Goal: Transaction & Acquisition: Purchase product/service

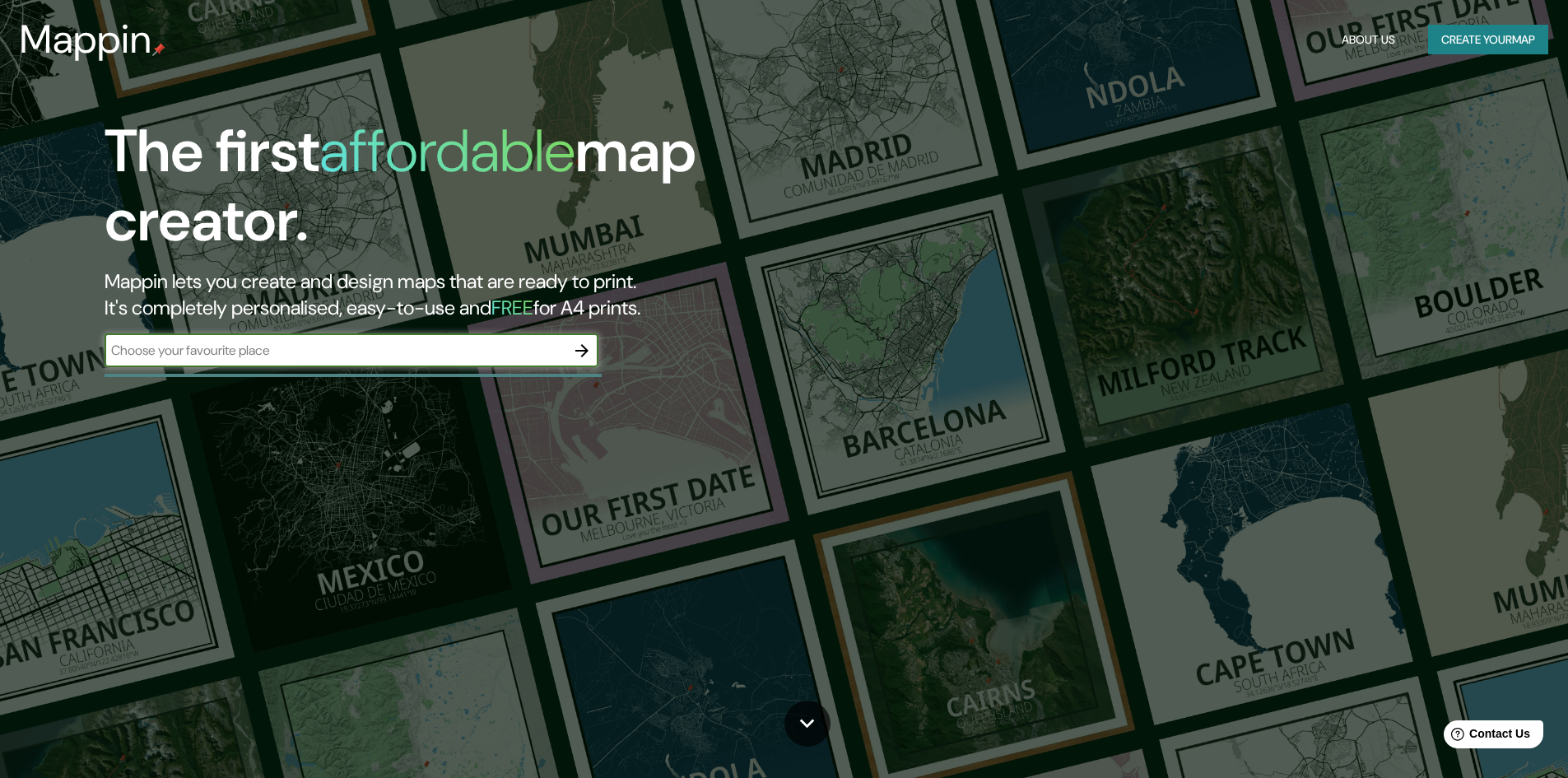
click at [1493, 41] on button "Create your map" at bounding box center [1489, 40] width 120 height 30
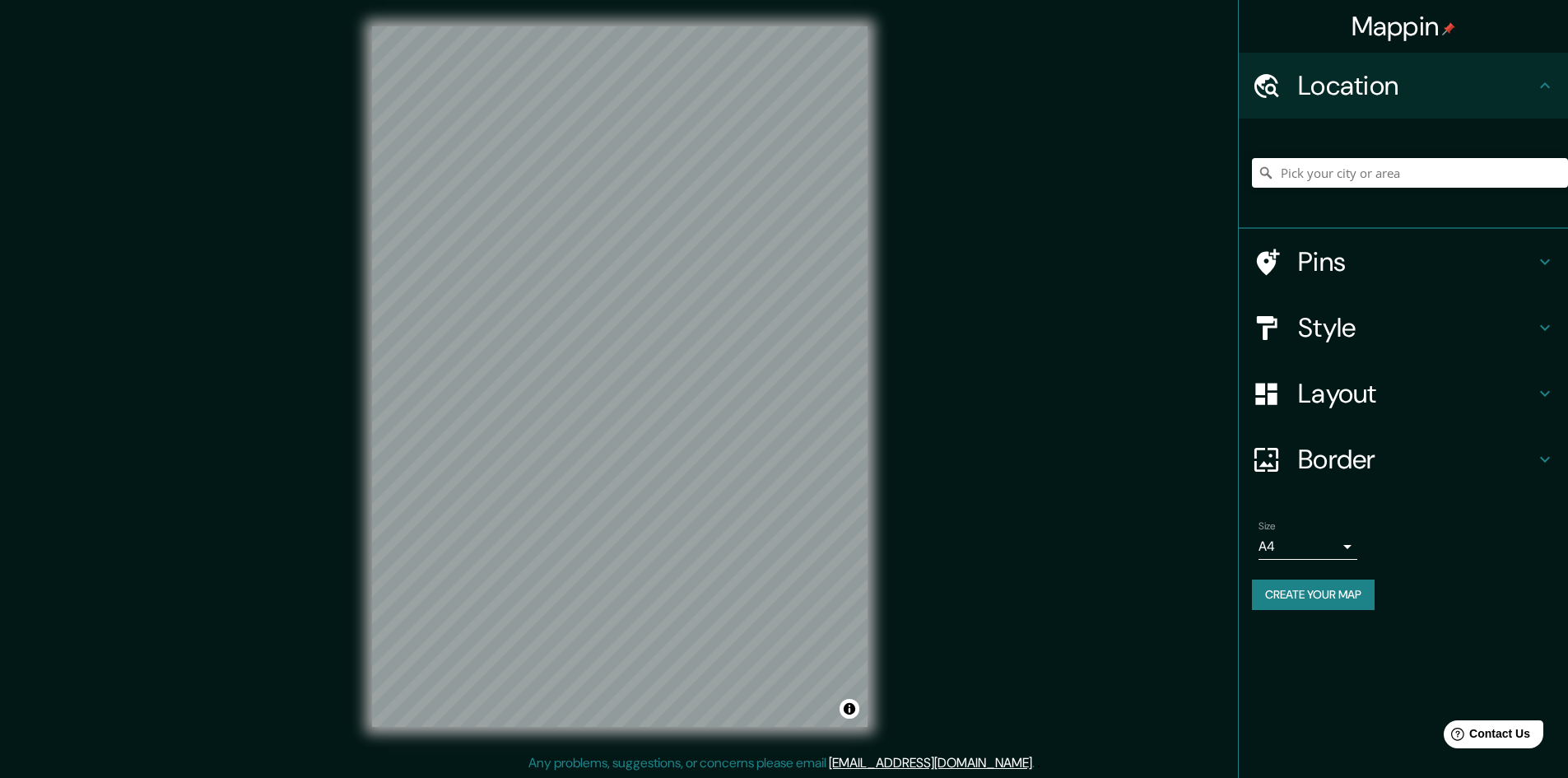
click at [315, 516] on div "Mappin Location Pins Style Layout Border Choose a border. Hint : you can make l…" at bounding box center [784, 390] width 1568 height 780
click at [890, 314] on div "© Mapbox © OpenStreetMap Improve this map" at bounding box center [620, 376] width 548 height 753
click at [933, 290] on div "Mappin Location Pins Style Layout Border Choose a border. Hint : you can make l…" at bounding box center [784, 390] width 1568 height 780
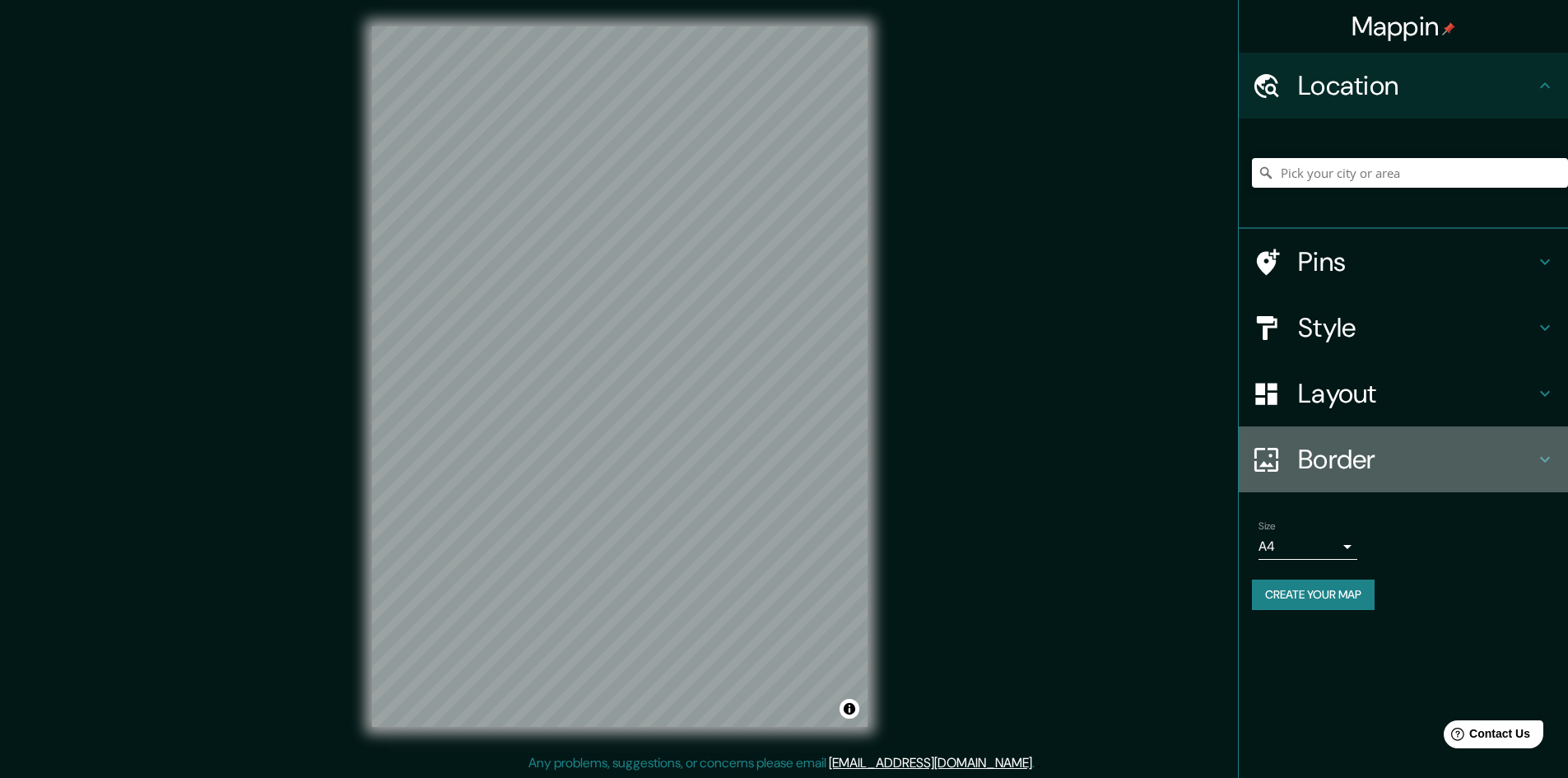
click at [1376, 447] on h4 "Border" at bounding box center [1417, 459] width 237 height 33
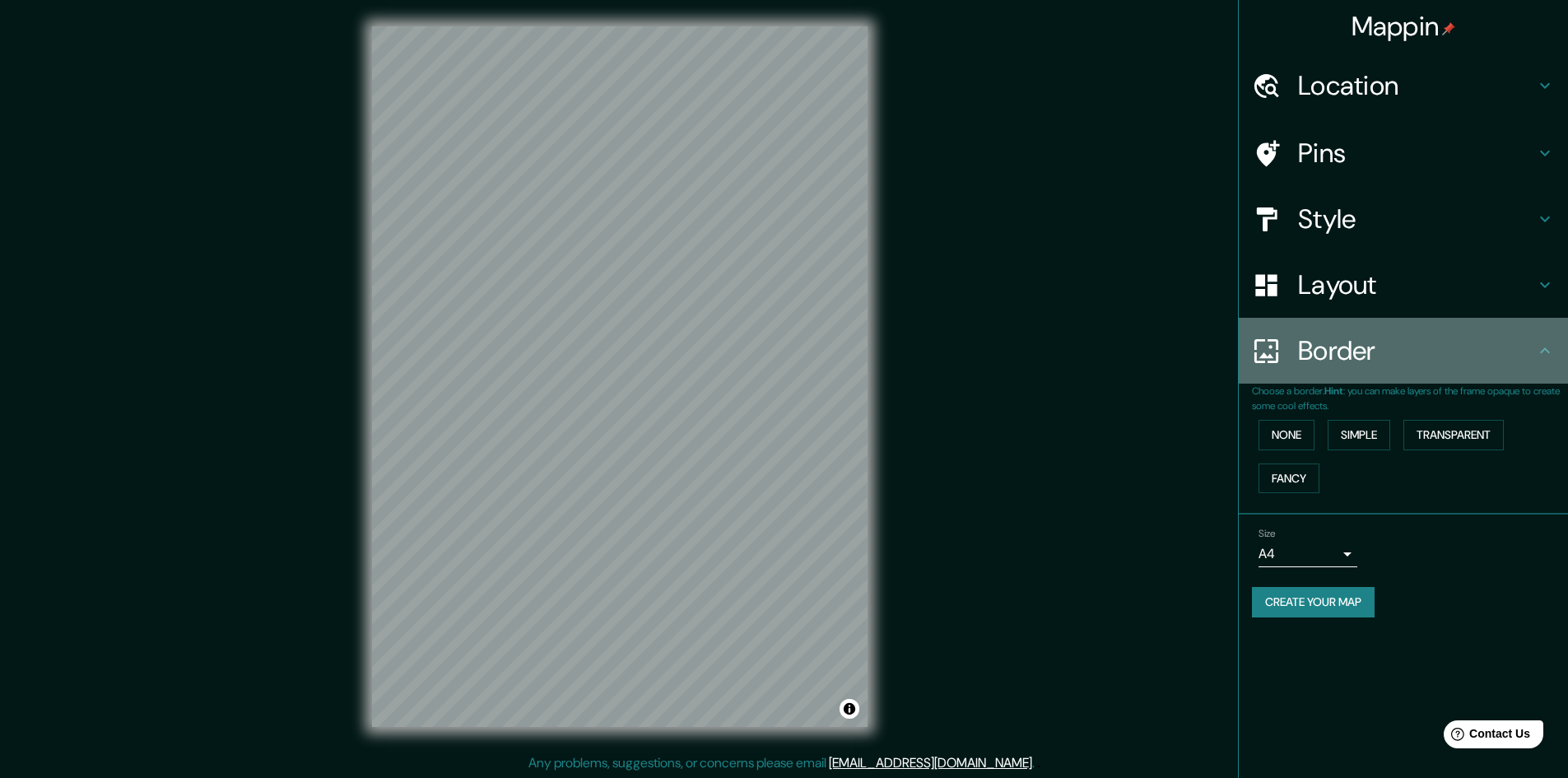
click at [1354, 348] on h4 "Border" at bounding box center [1417, 350] width 237 height 33
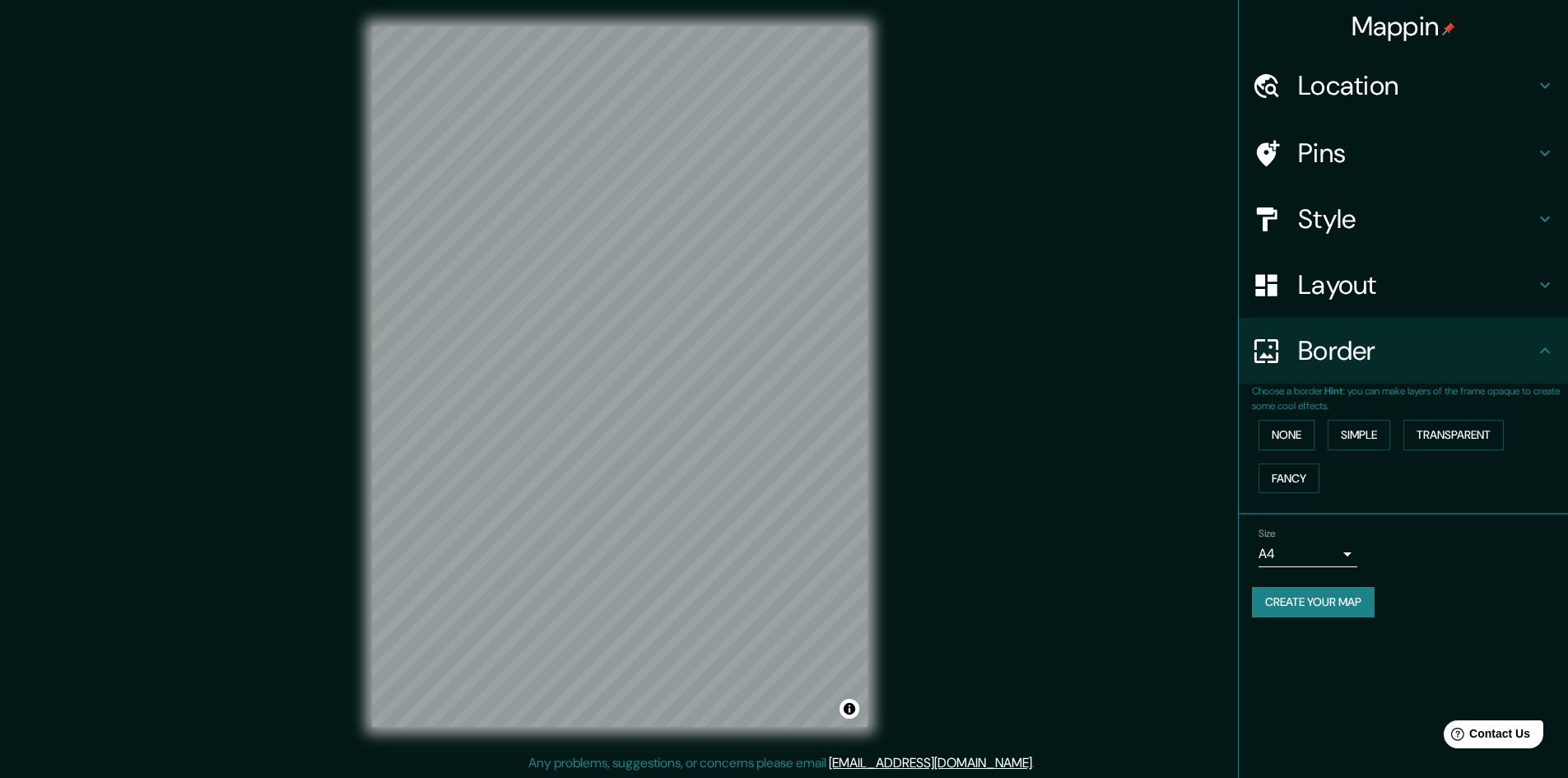
click at [1354, 304] on div "Layout" at bounding box center [1403, 285] width 329 height 66
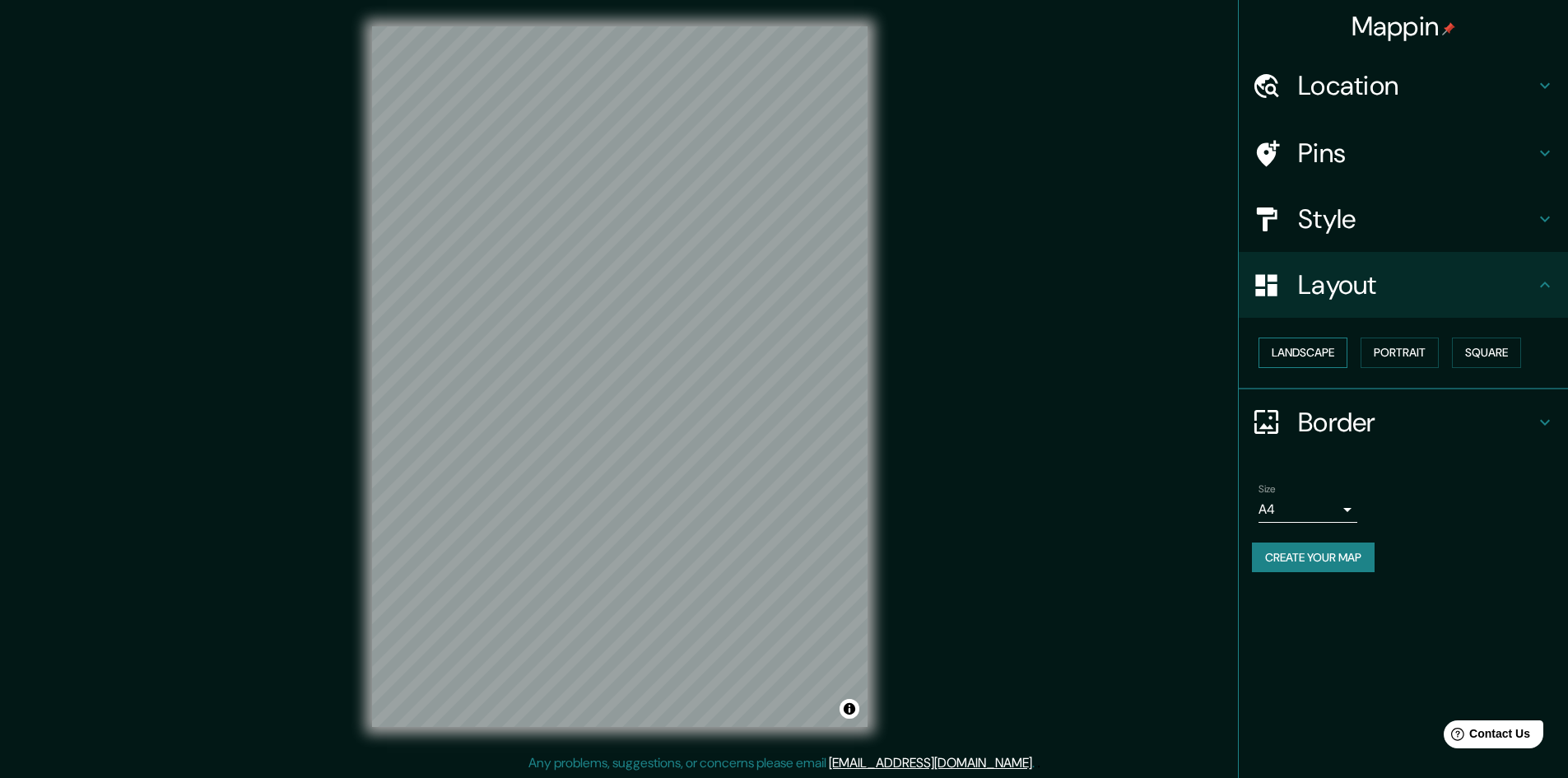
click at [1317, 360] on button "Landscape" at bounding box center [1302, 353] width 89 height 30
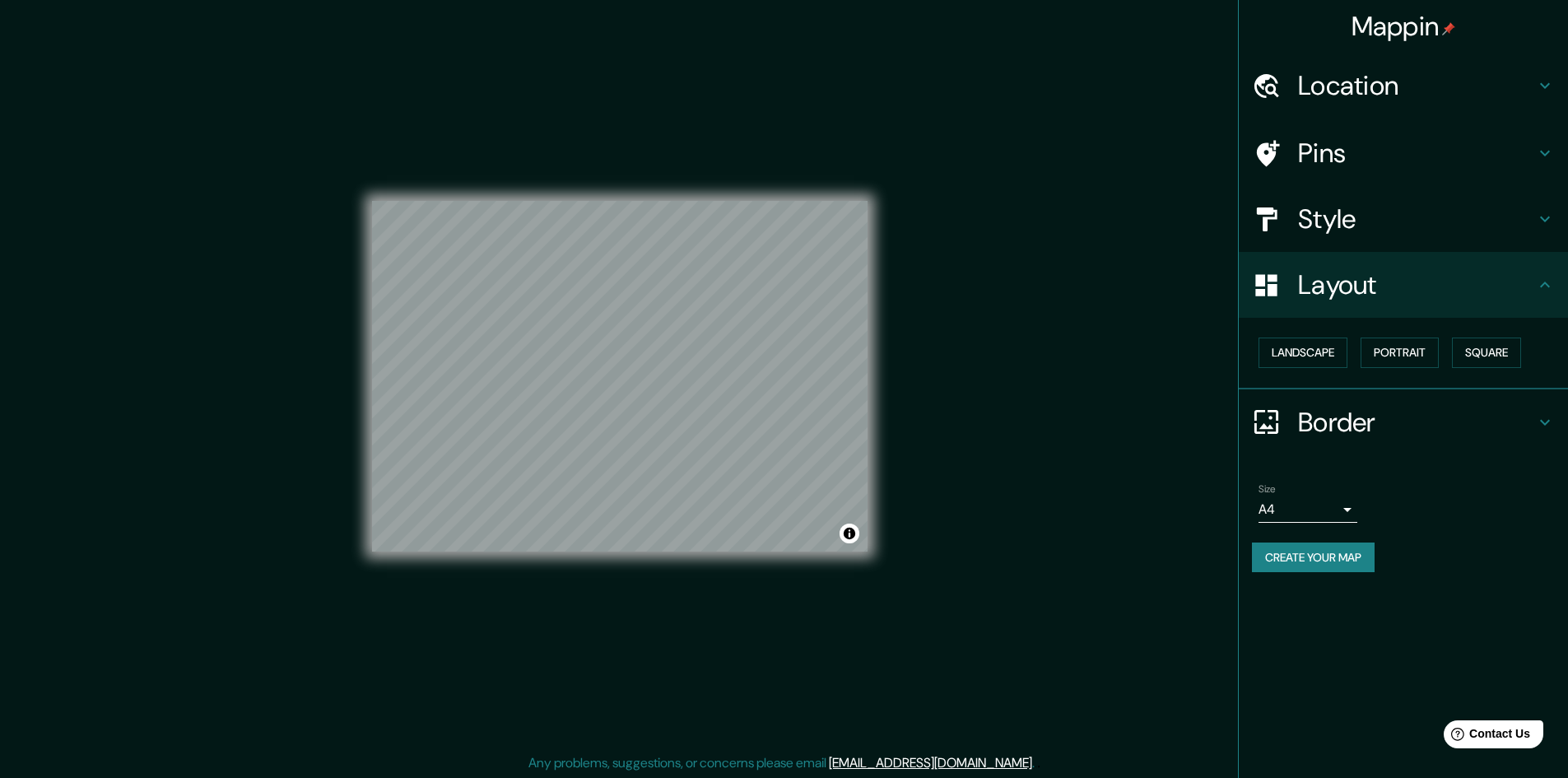
click at [1462, 370] on div "Landscape Portrait Square" at bounding box center [1410, 353] width 316 height 44
click at [1418, 353] on button "Portrait" at bounding box center [1400, 353] width 78 height 30
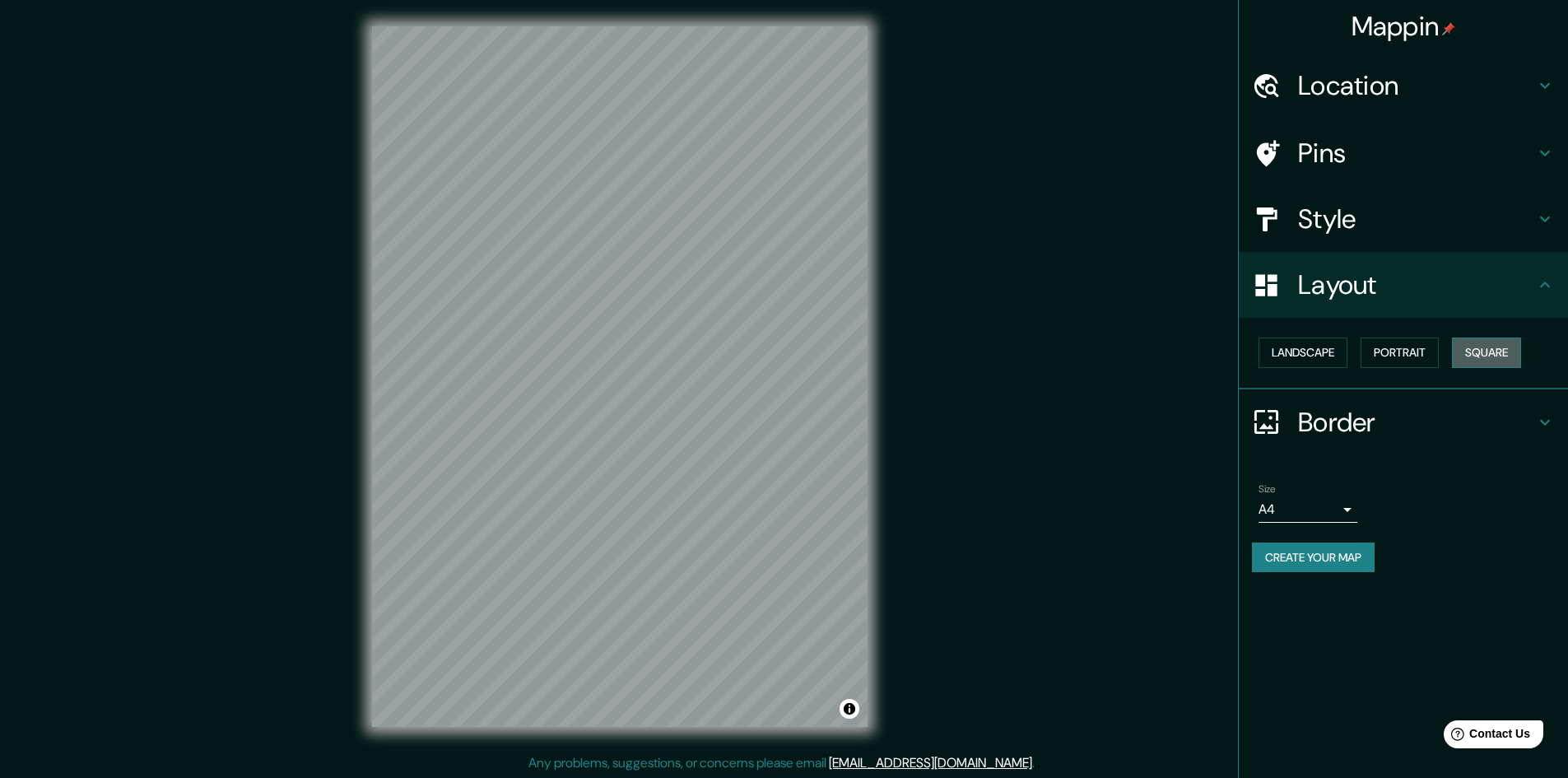
click at [1483, 356] on button "Square" at bounding box center [1487, 353] width 69 height 30
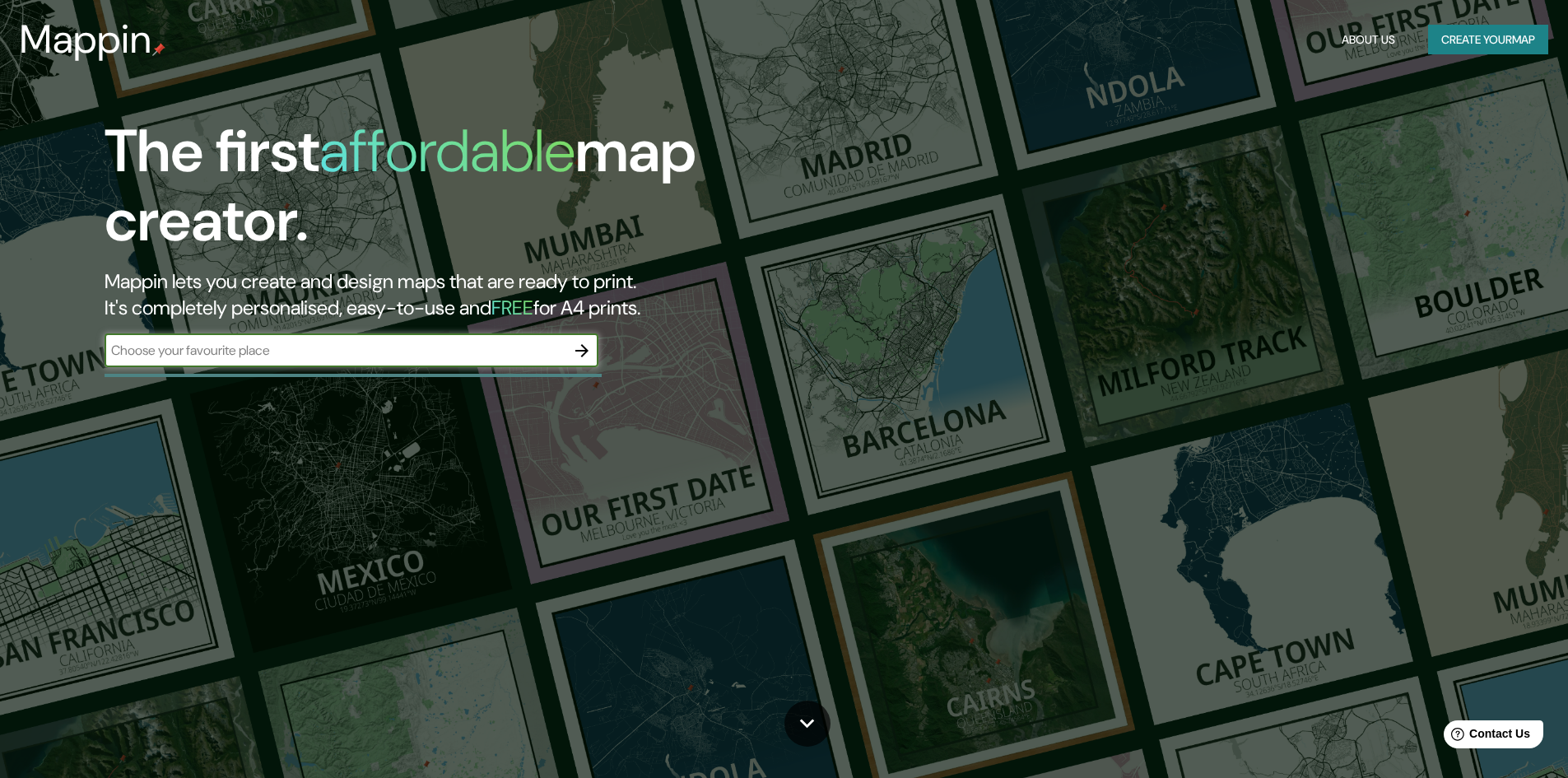
click at [1510, 42] on button "Create your map" at bounding box center [1489, 40] width 120 height 30
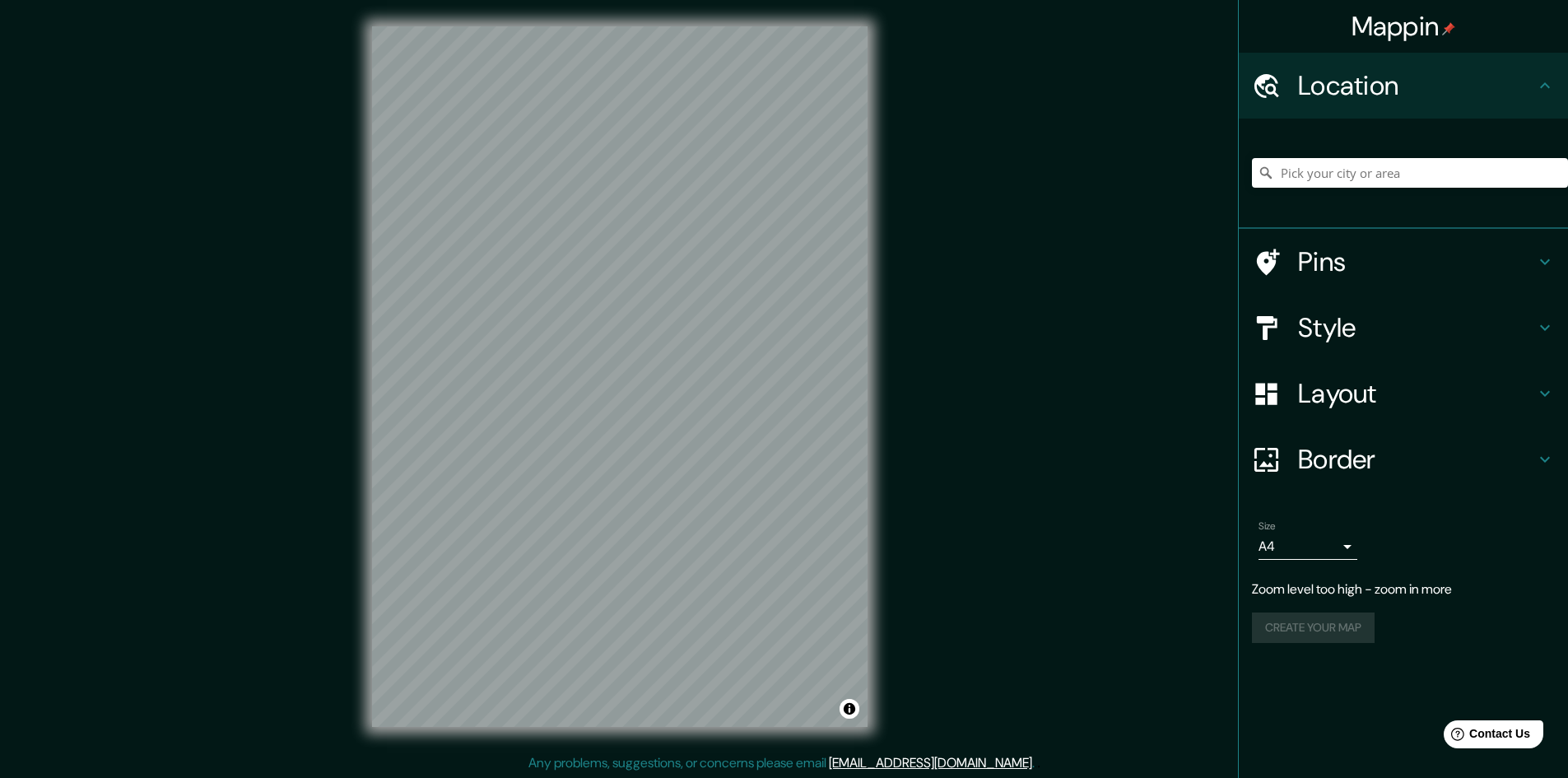
click at [957, 254] on div "Mappin Location Pins Style Layout Border Choose a border. Hint : you can make l…" at bounding box center [784, 390] width 1568 height 780
click at [870, 462] on div "© Mapbox © OpenStreetMap Improve this map" at bounding box center [620, 376] width 548 height 753
click at [1376, 412] on div "Layout" at bounding box center [1403, 393] width 329 height 66
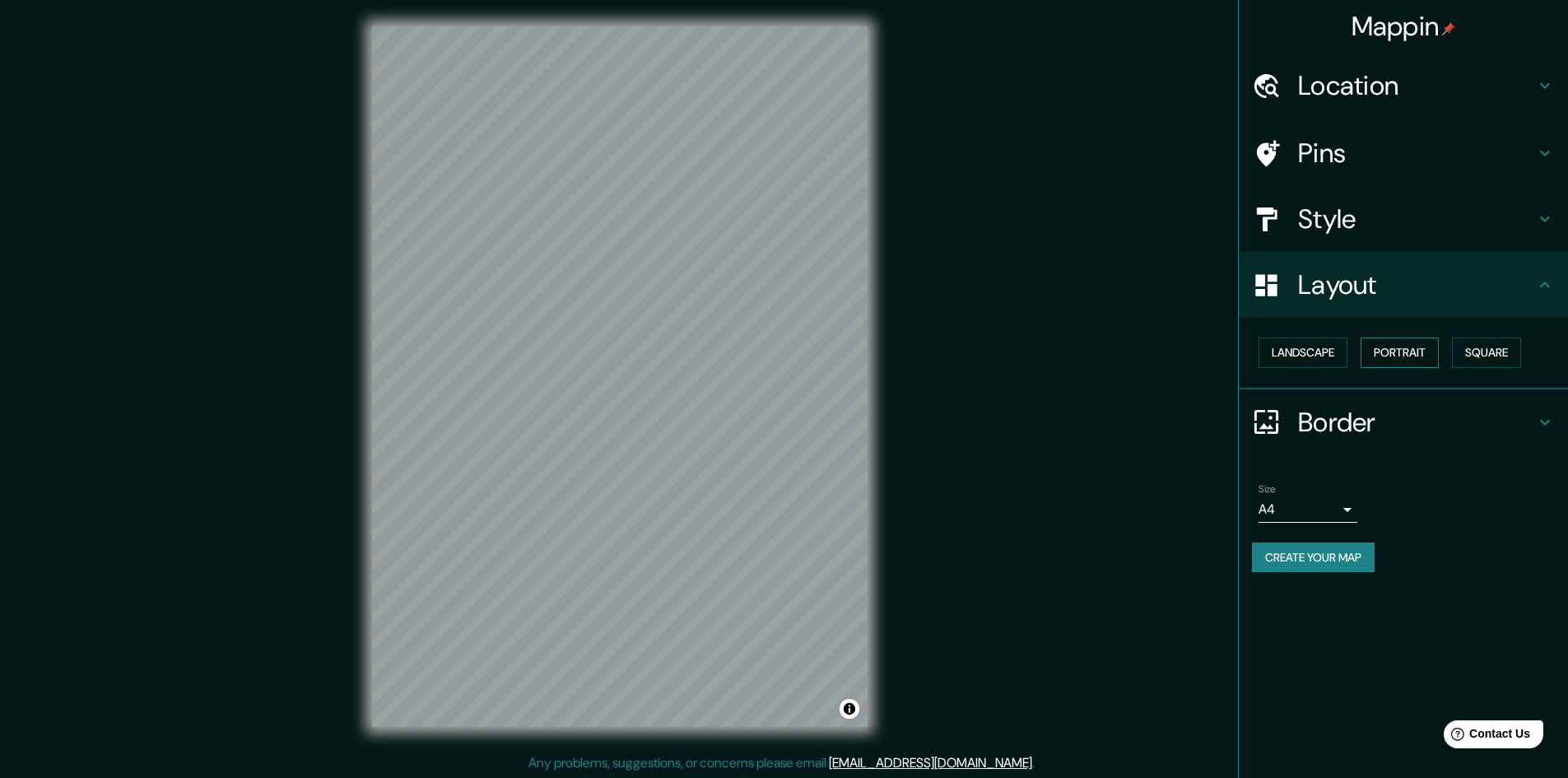
click at [1429, 350] on button "Portrait" at bounding box center [1400, 353] width 78 height 30
click at [1487, 348] on button "Square" at bounding box center [1487, 353] width 69 height 30
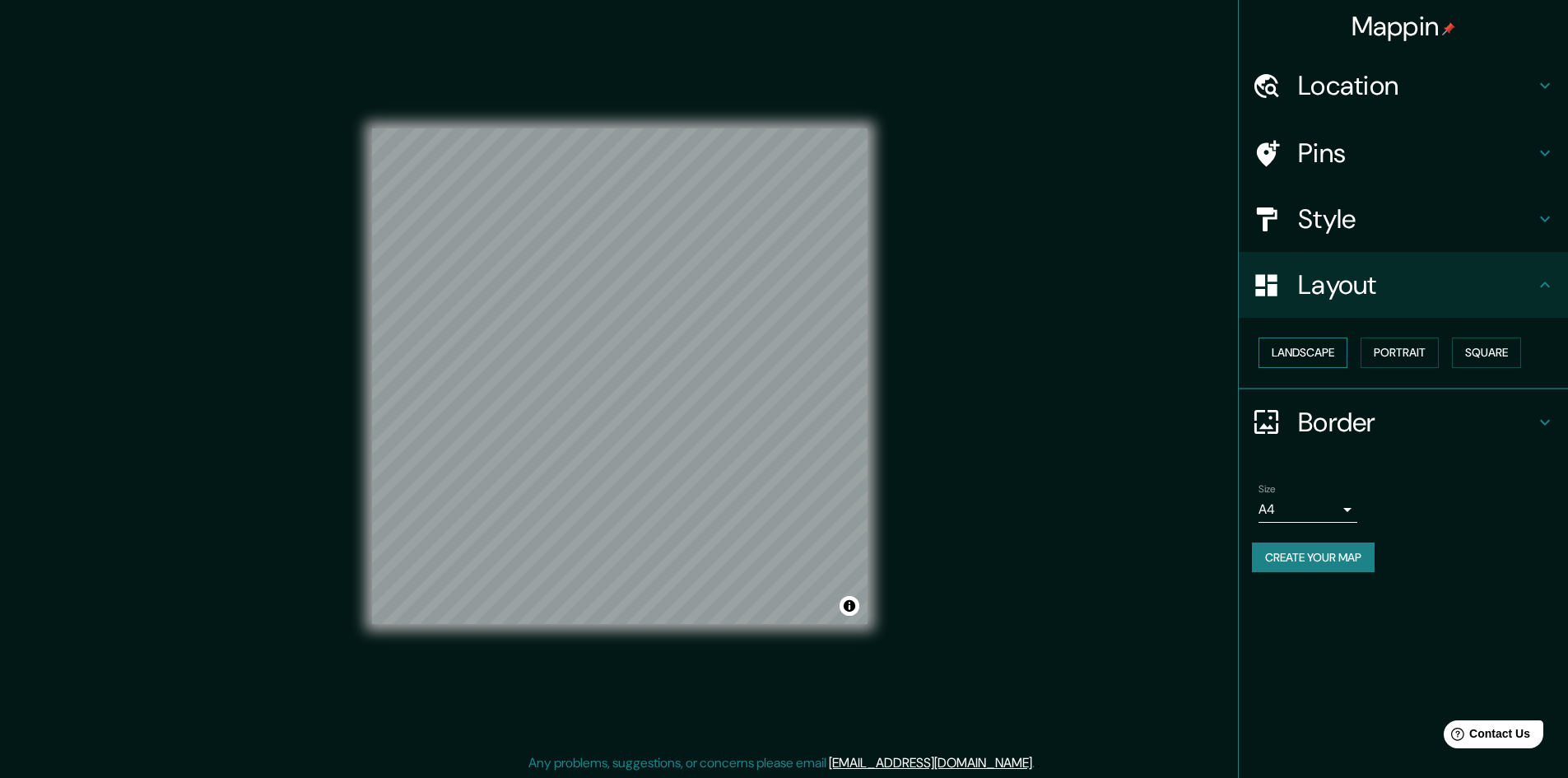
click at [1305, 352] on button "Landscape" at bounding box center [1302, 353] width 89 height 30
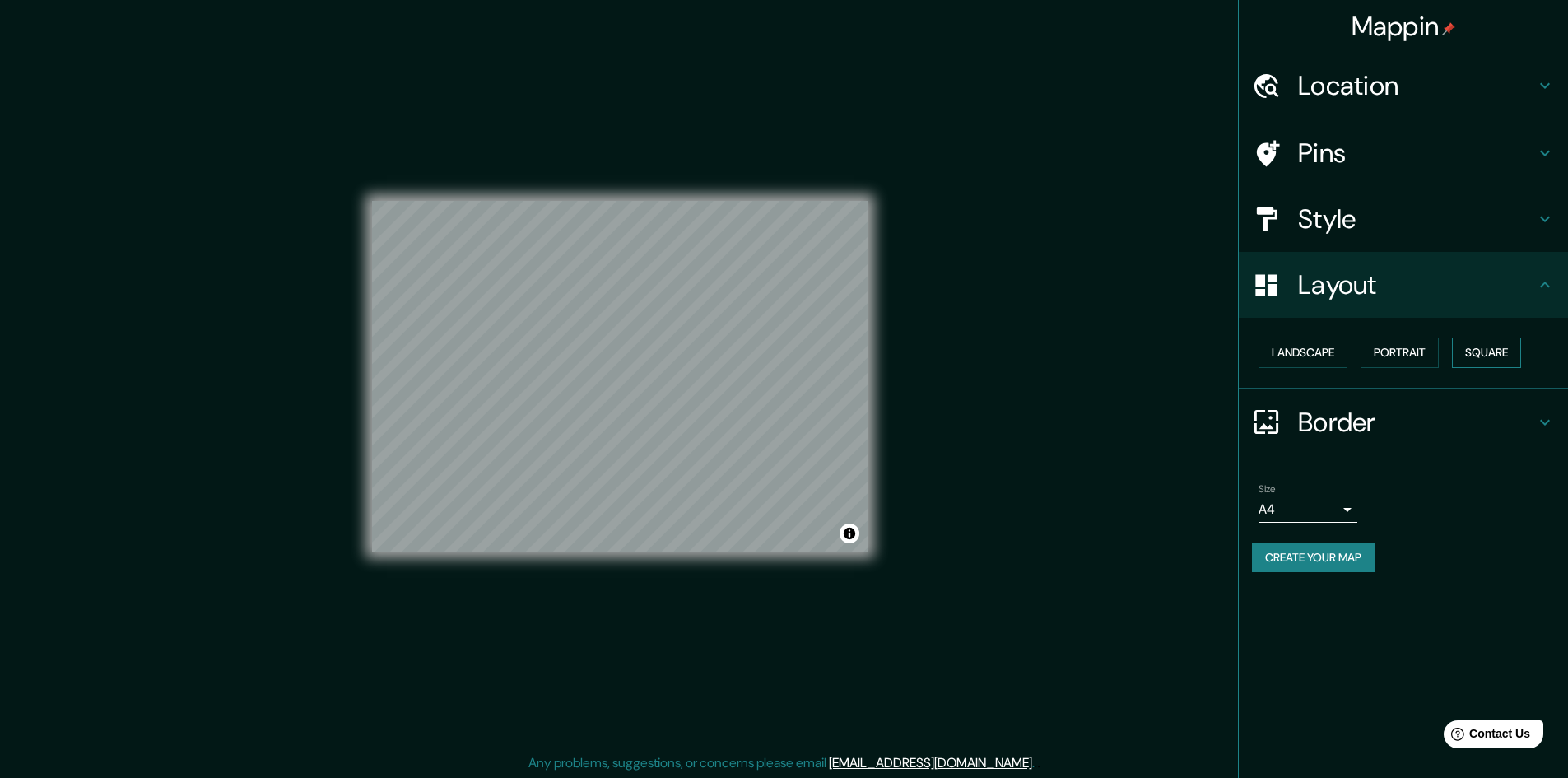
click at [1510, 353] on button "Square" at bounding box center [1487, 353] width 69 height 30
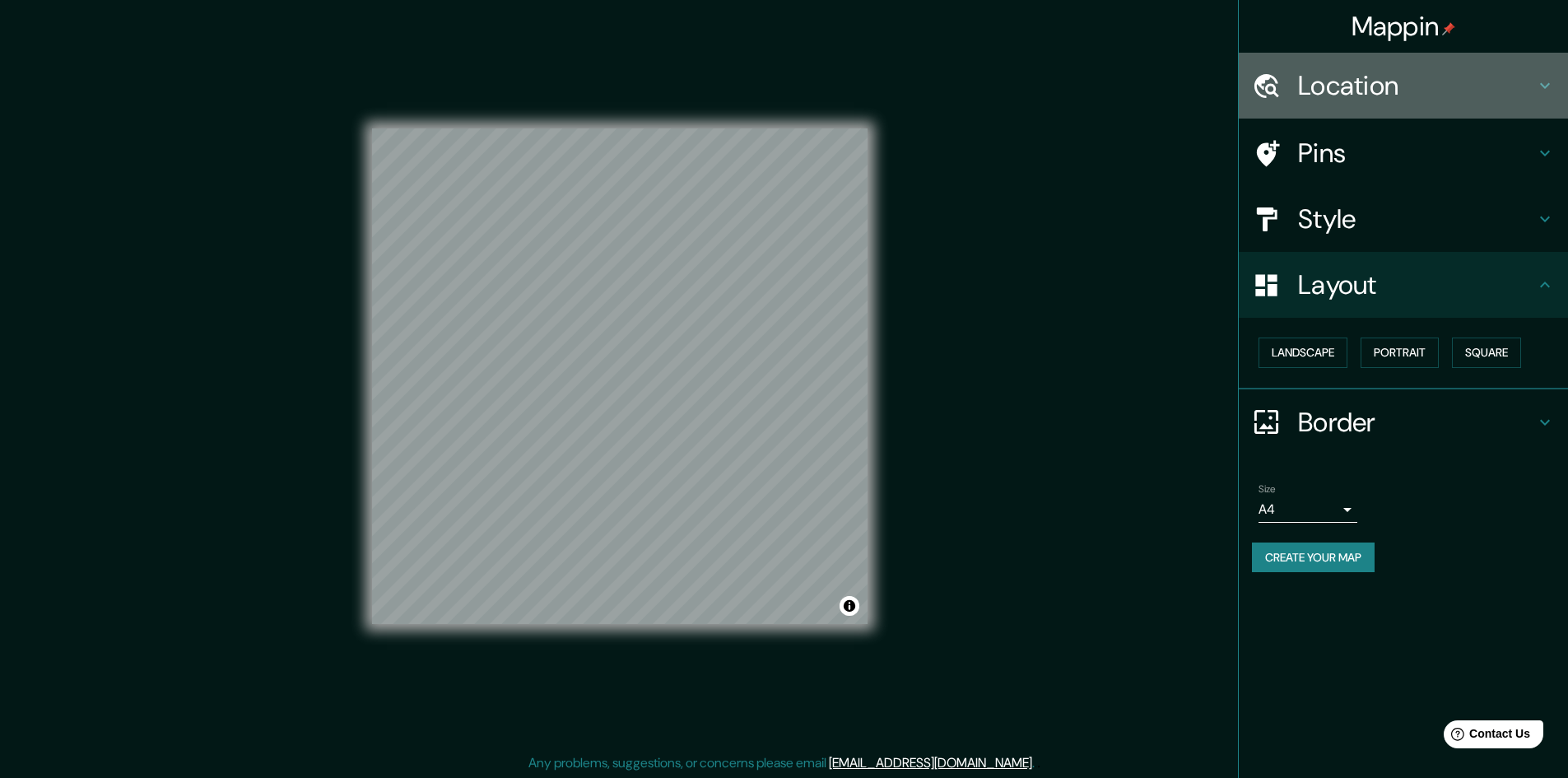
click at [1305, 62] on div "Location" at bounding box center [1403, 85] width 329 height 66
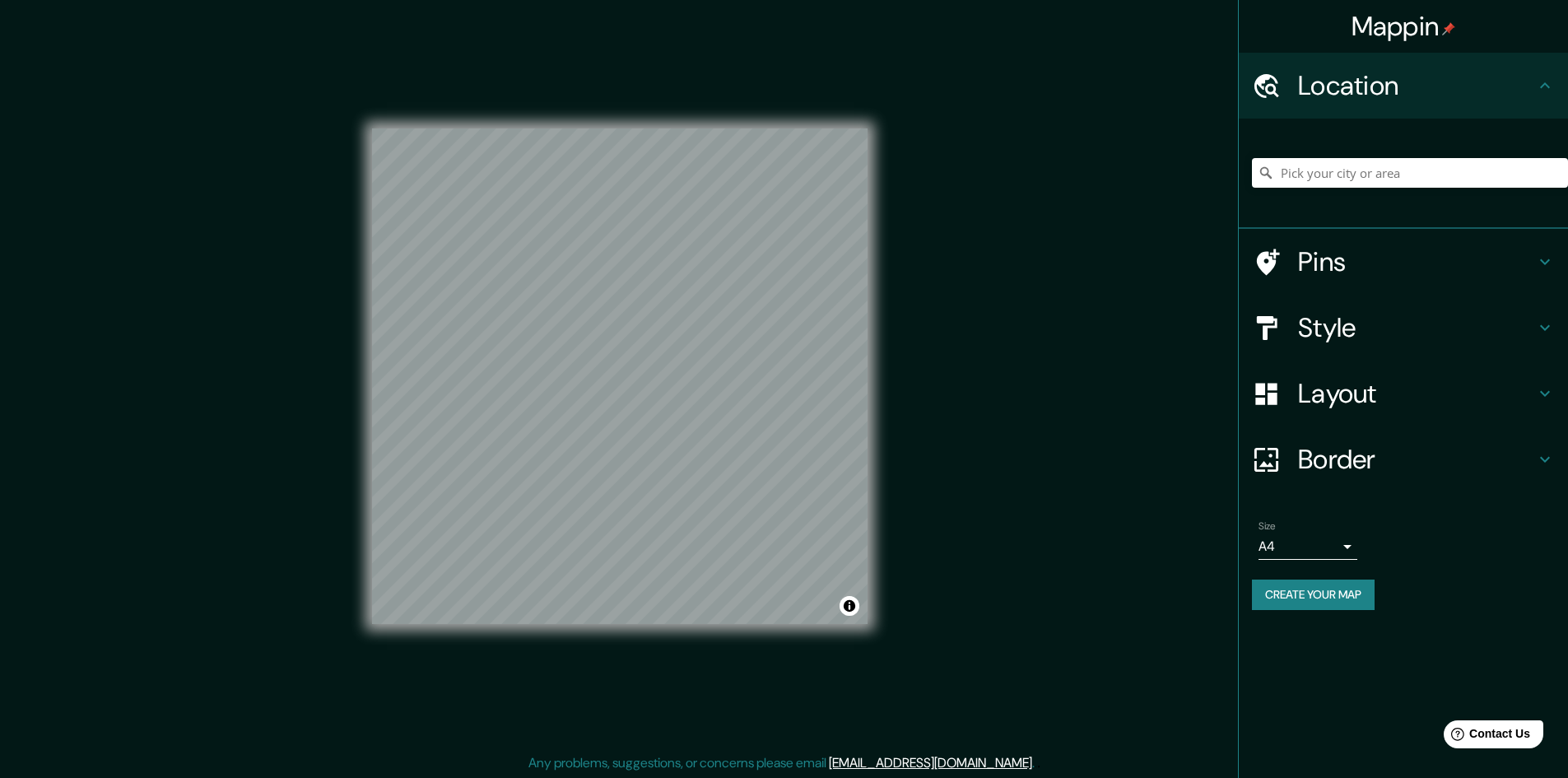
click at [1365, 457] on h4 "Border" at bounding box center [1417, 459] width 237 height 33
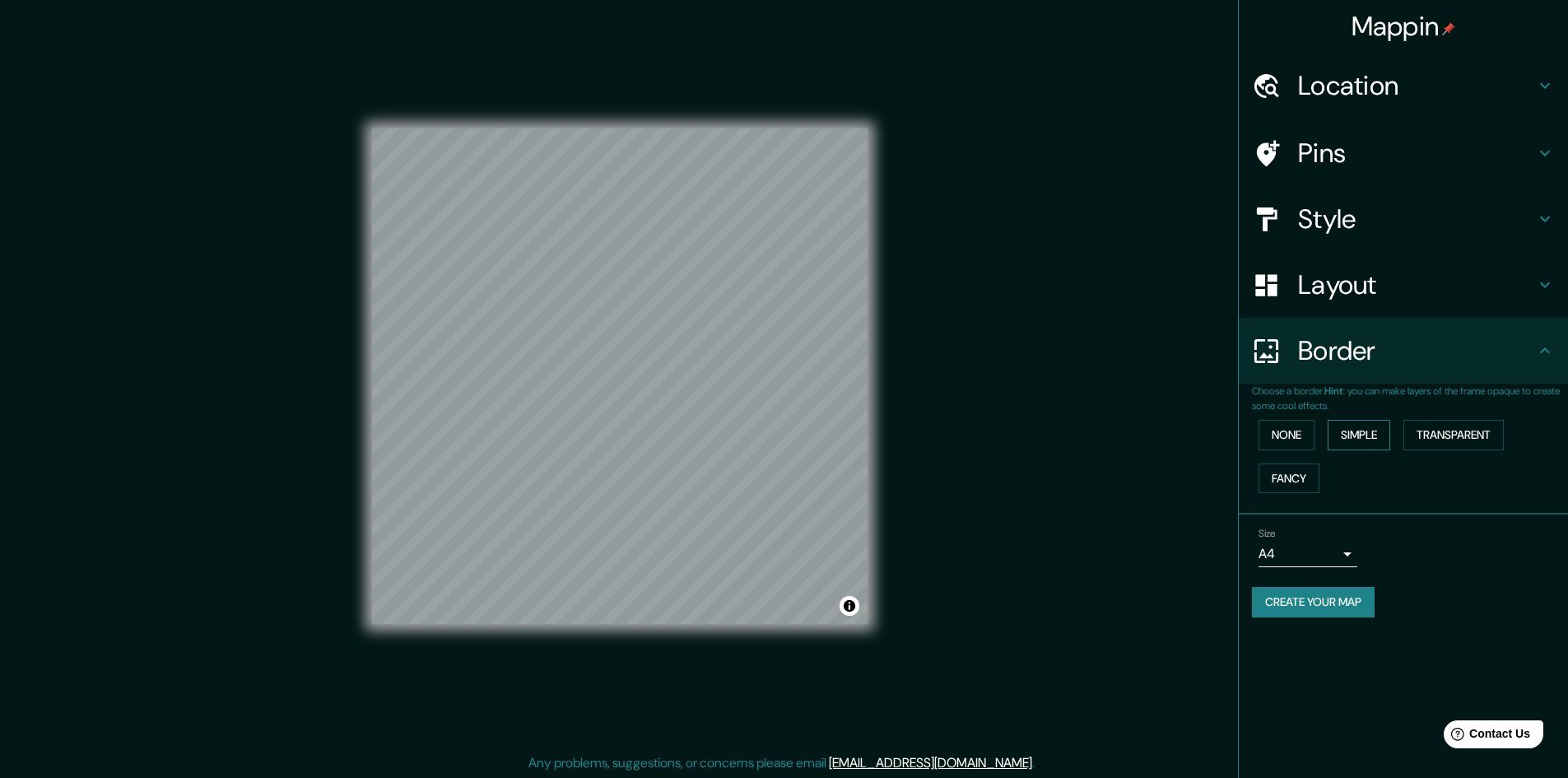
click at [1361, 433] on button "Simple" at bounding box center [1359, 435] width 63 height 30
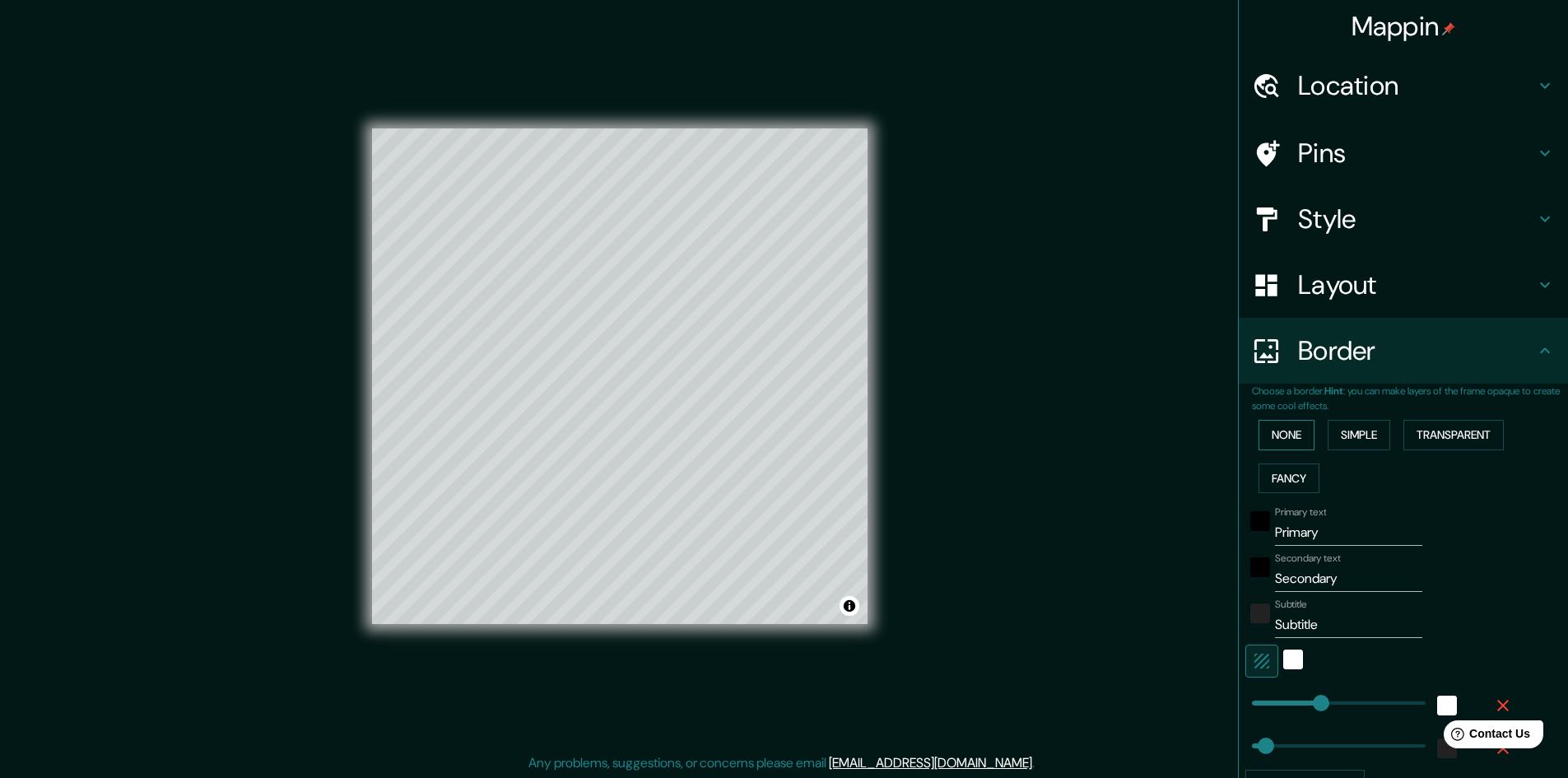
click at [1287, 437] on button "None" at bounding box center [1286, 435] width 56 height 30
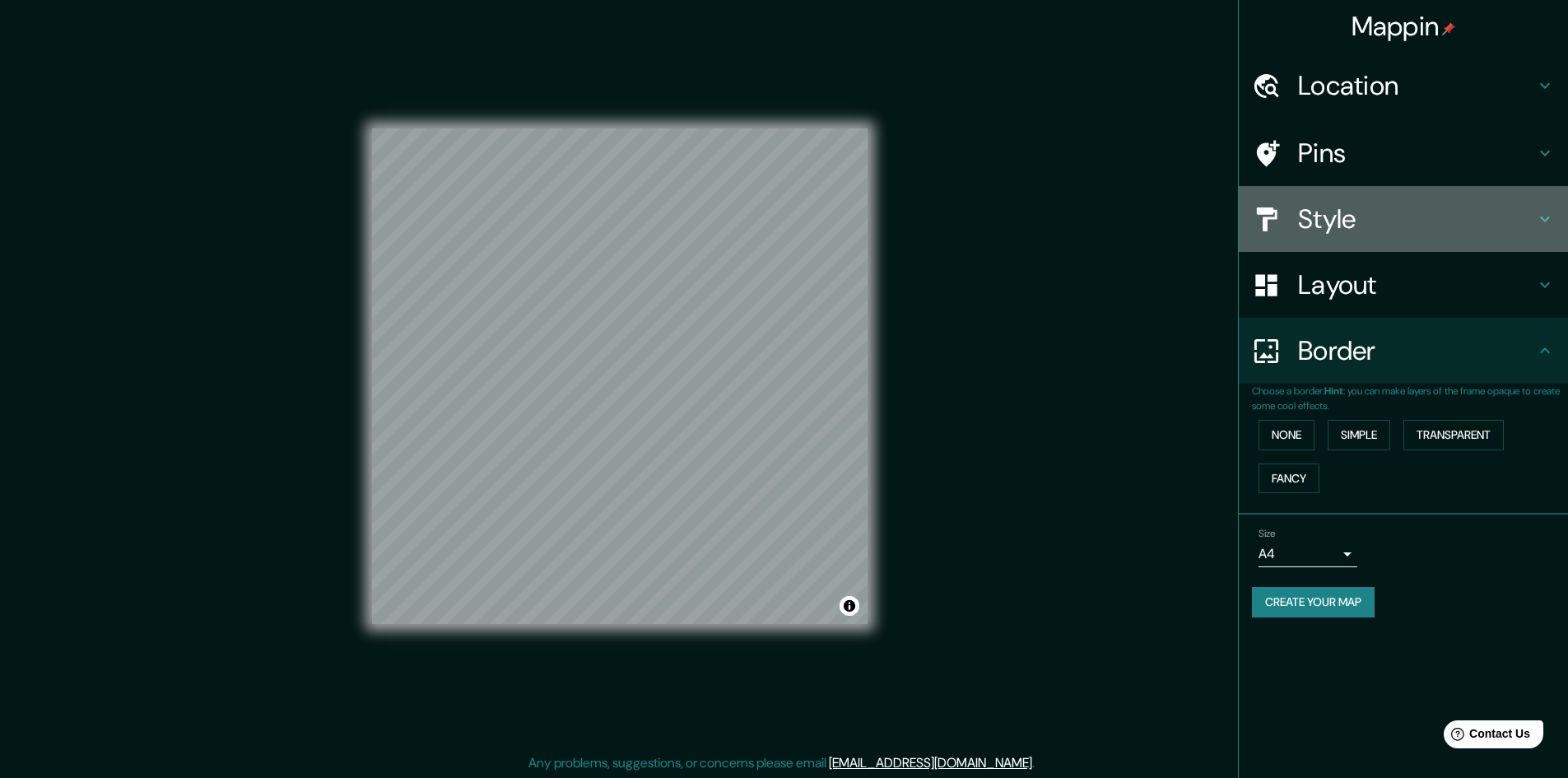
click at [1332, 220] on h4 "Style" at bounding box center [1417, 218] width 237 height 33
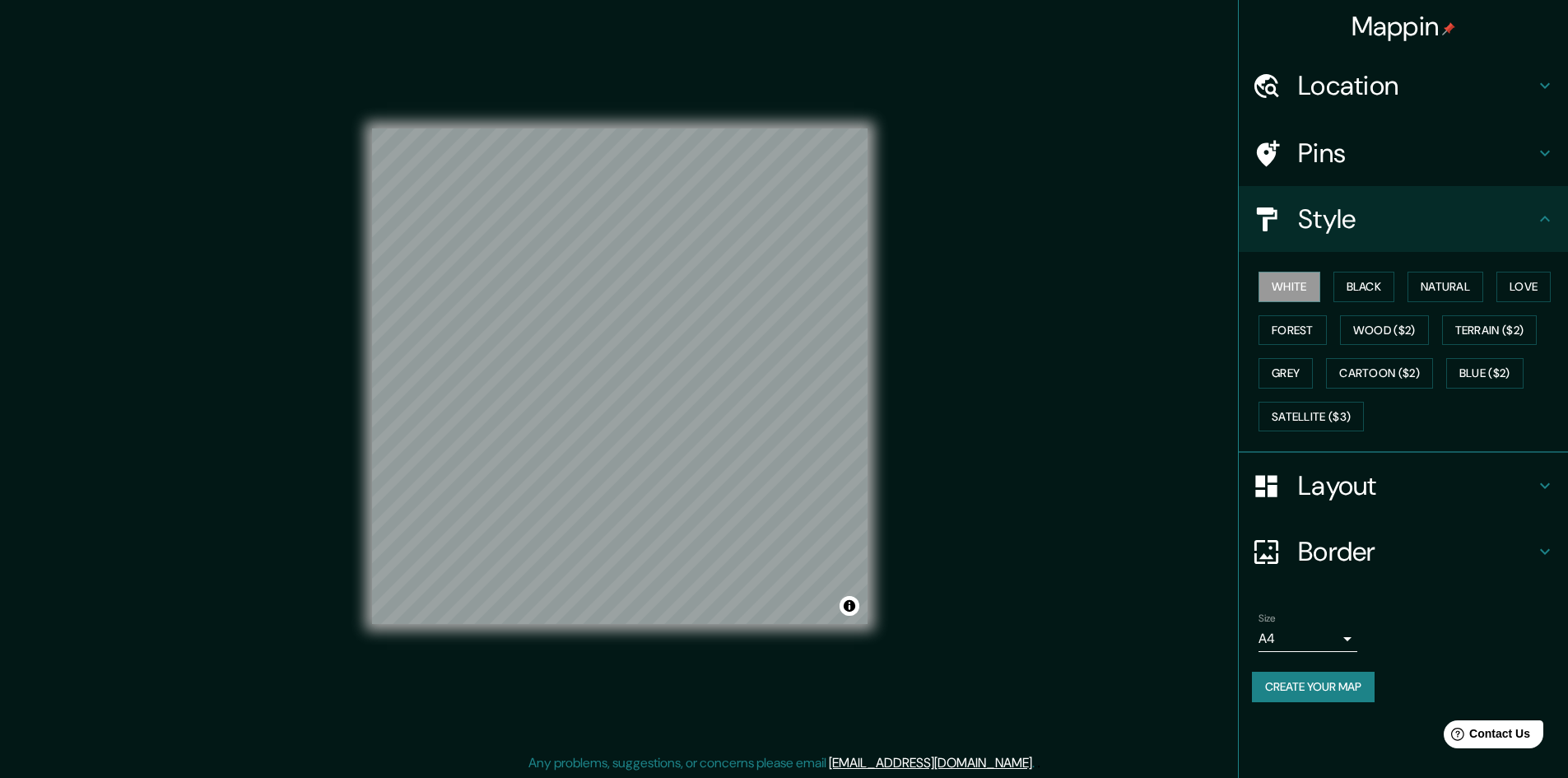
click at [1320, 135] on div "Pins" at bounding box center [1403, 153] width 329 height 66
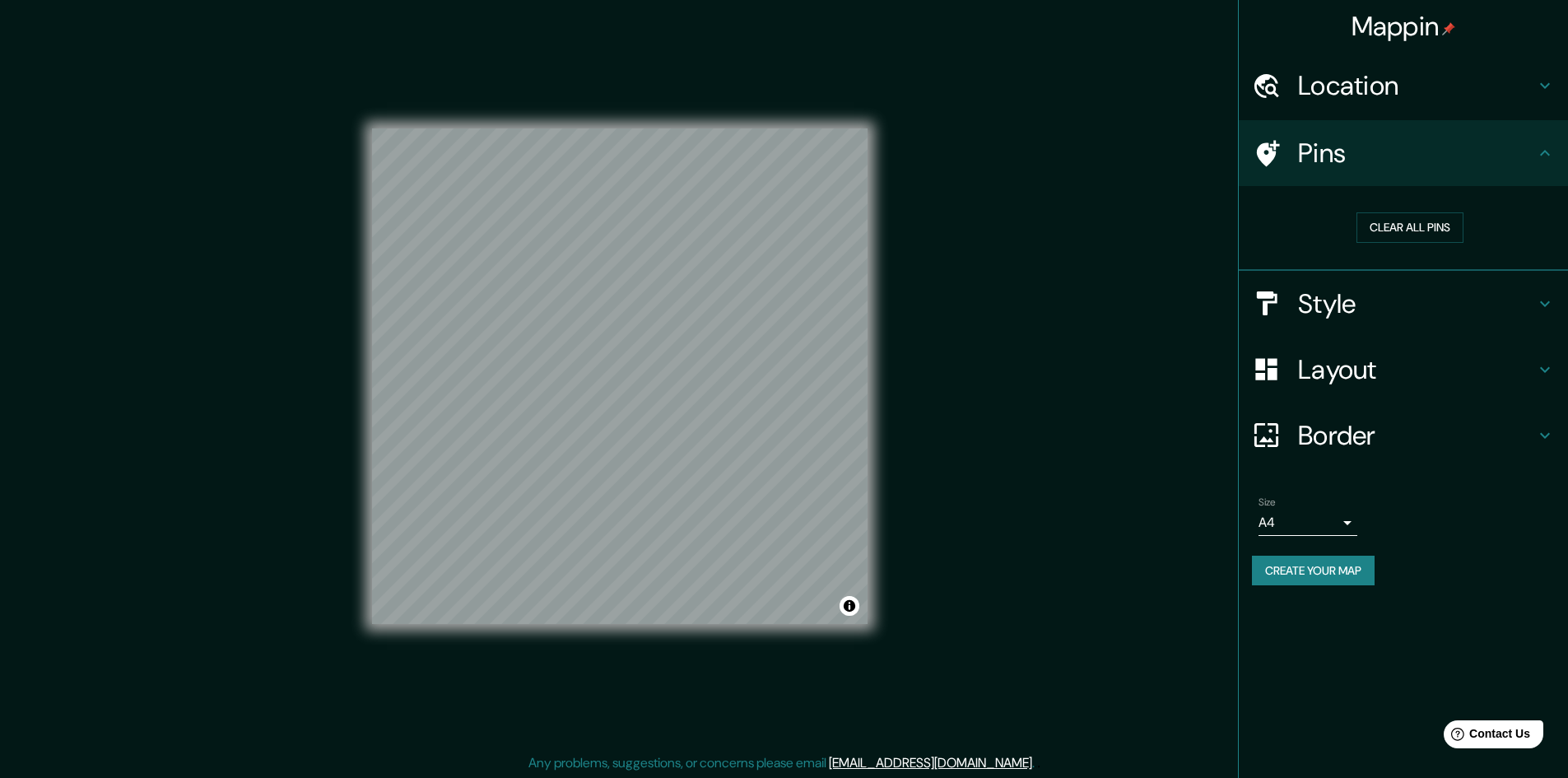
click at [318, 485] on div "Mappin Location Pins Clear all pins Style Layout Border Choose a border. Hint :…" at bounding box center [784, 390] width 1568 height 780
click at [968, 452] on div "Mappin Location Pins Clear all pins Style Layout Border Choose a border. Hint :…" at bounding box center [784, 390] width 1568 height 780
